Goal: Task Accomplishment & Management: Manage account settings

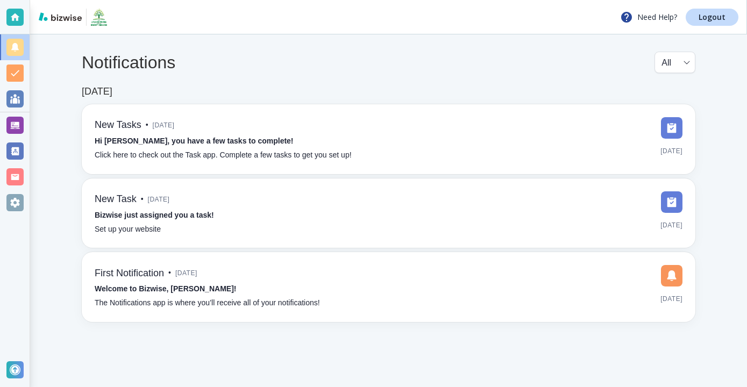
click at [25, 17] on div at bounding box center [15, 17] width 30 height 34
click at [734, 19] on link "Logout" at bounding box center [712, 17] width 53 height 17
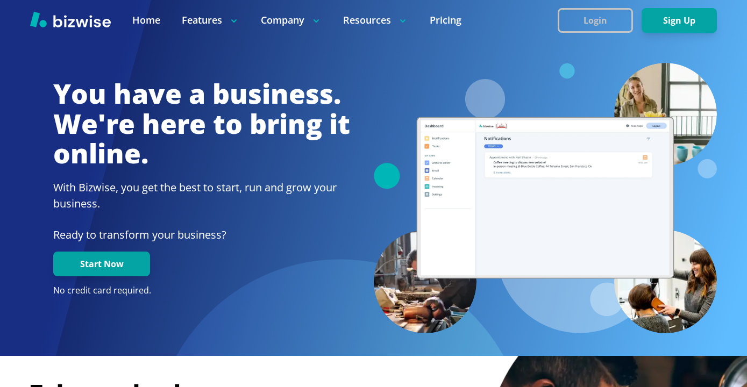
click at [582, 8] on button "Login" at bounding box center [595, 20] width 75 height 25
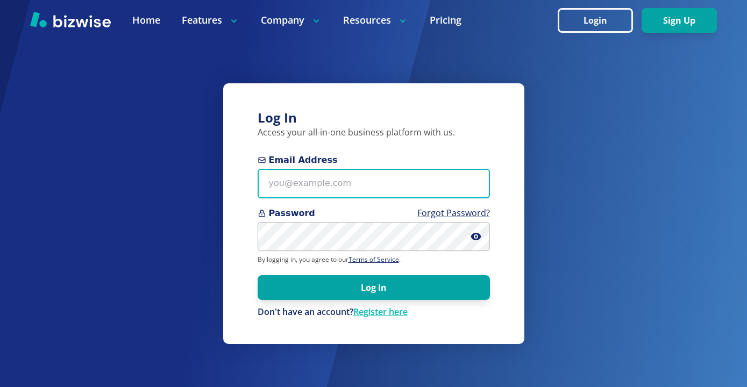
click at [343, 197] on input "Email Address" at bounding box center [374, 184] width 232 height 30
paste input "renee.russell@zoomtown.com"
type input "renee.russell@zoomtown.com"
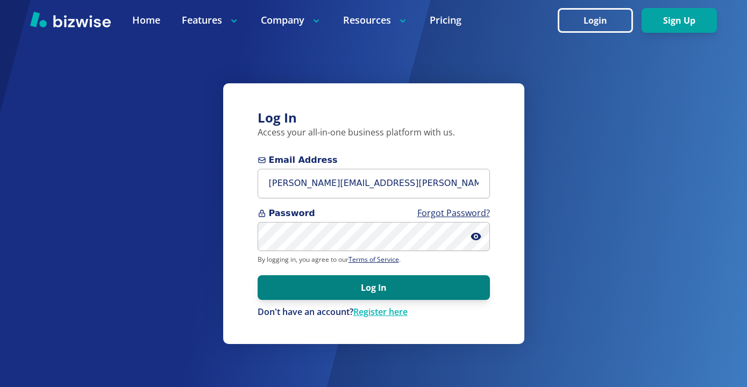
click at [330, 285] on button "Log In" at bounding box center [374, 287] width 232 height 25
